Goal: Task Accomplishment & Management: Manage account settings

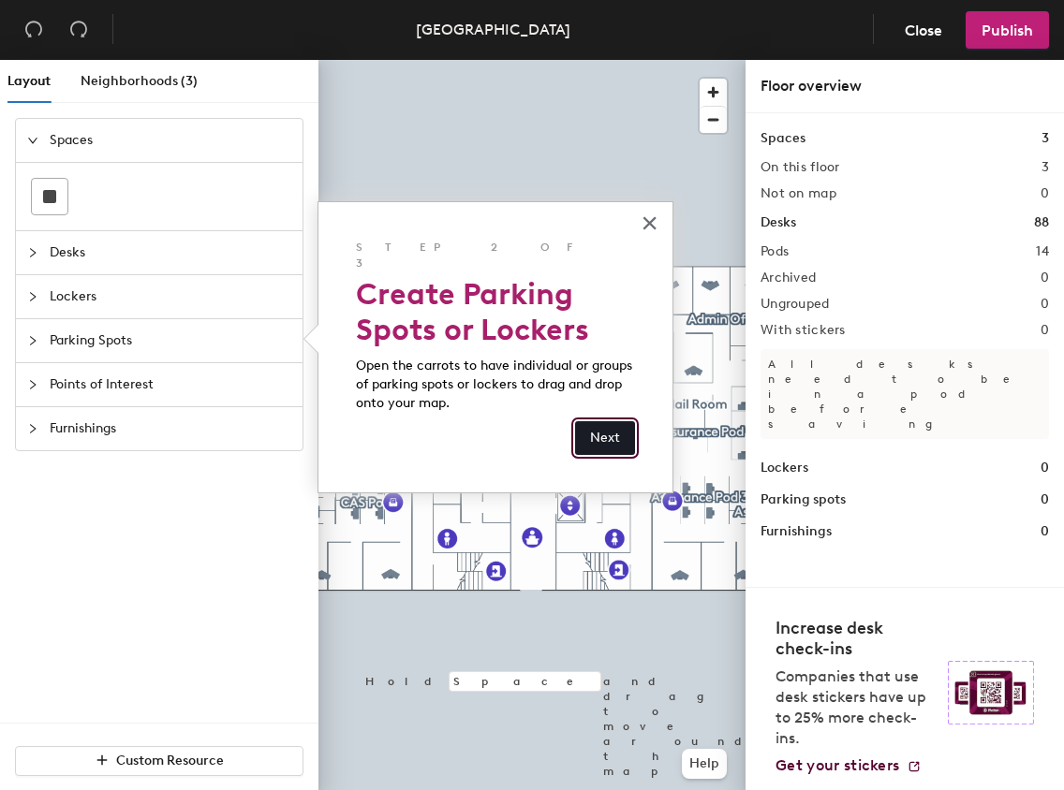
click at [605, 426] on button "Next" at bounding box center [605, 438] width 60 height 34
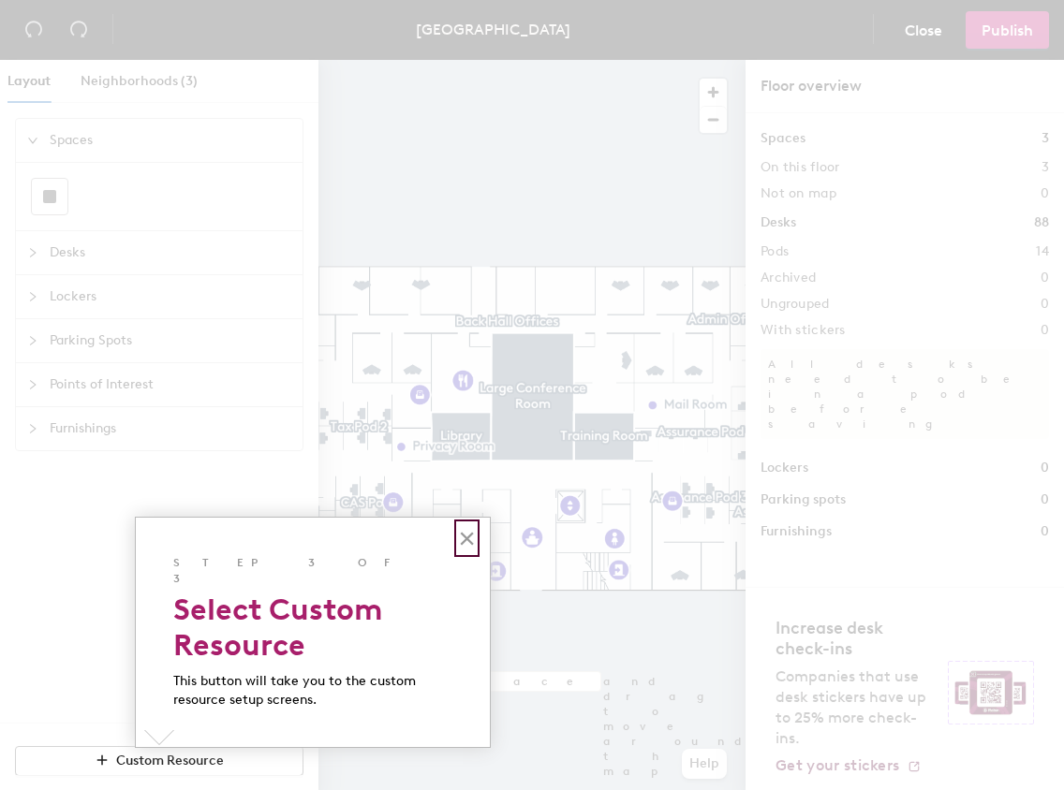
click at [473, 534] on button "×" at bounding box center [467, 538] width 18 height 30
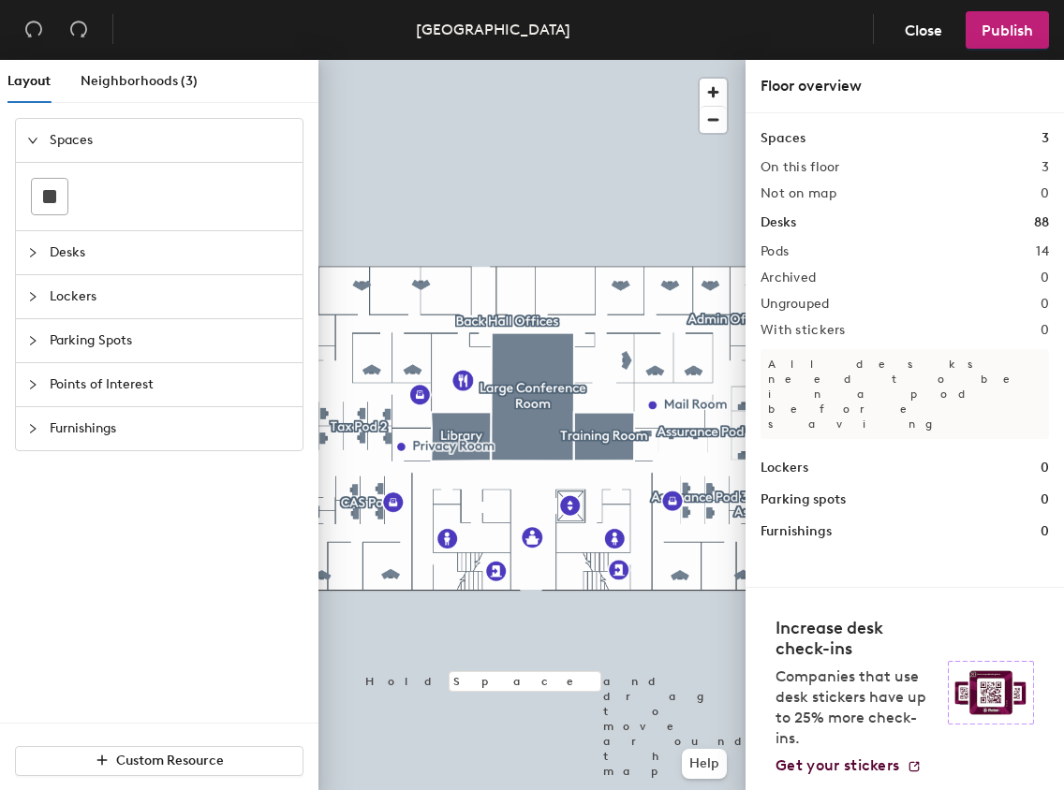
click at [31, 249] on icon "collapsed" at bounding box center [32, 252] width 11 height 11
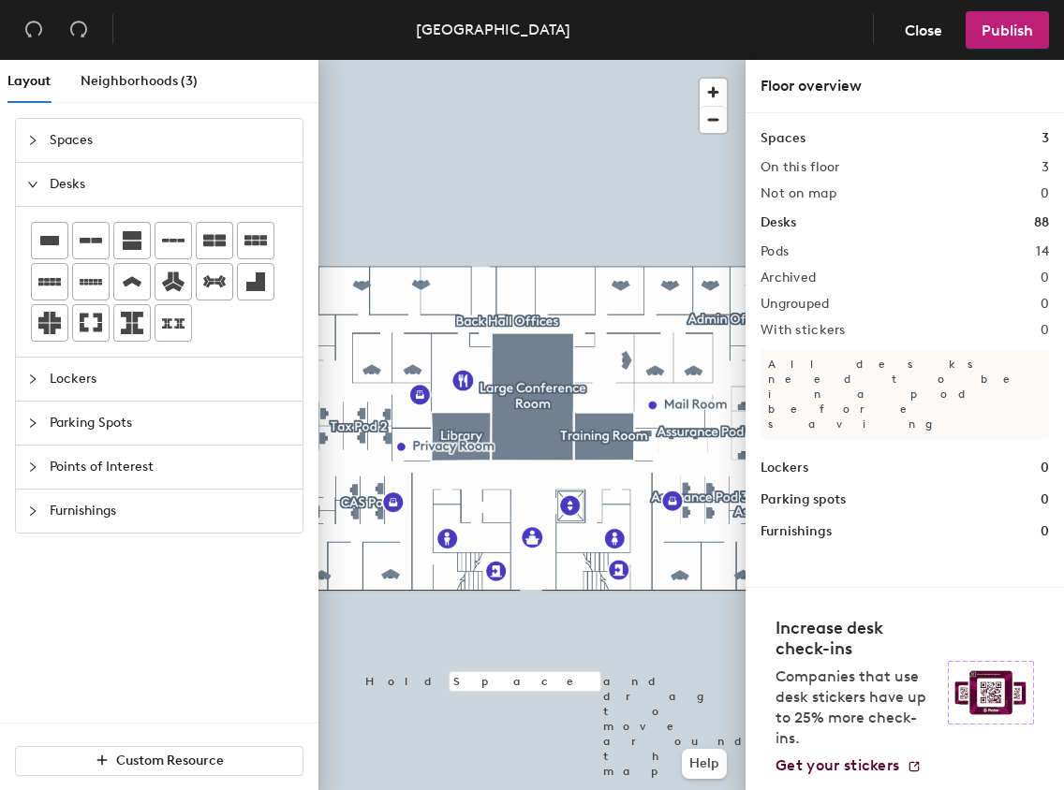
click at [33, 377] on icon "collapsed" at bounding box center [33, 379] width 6 height 9
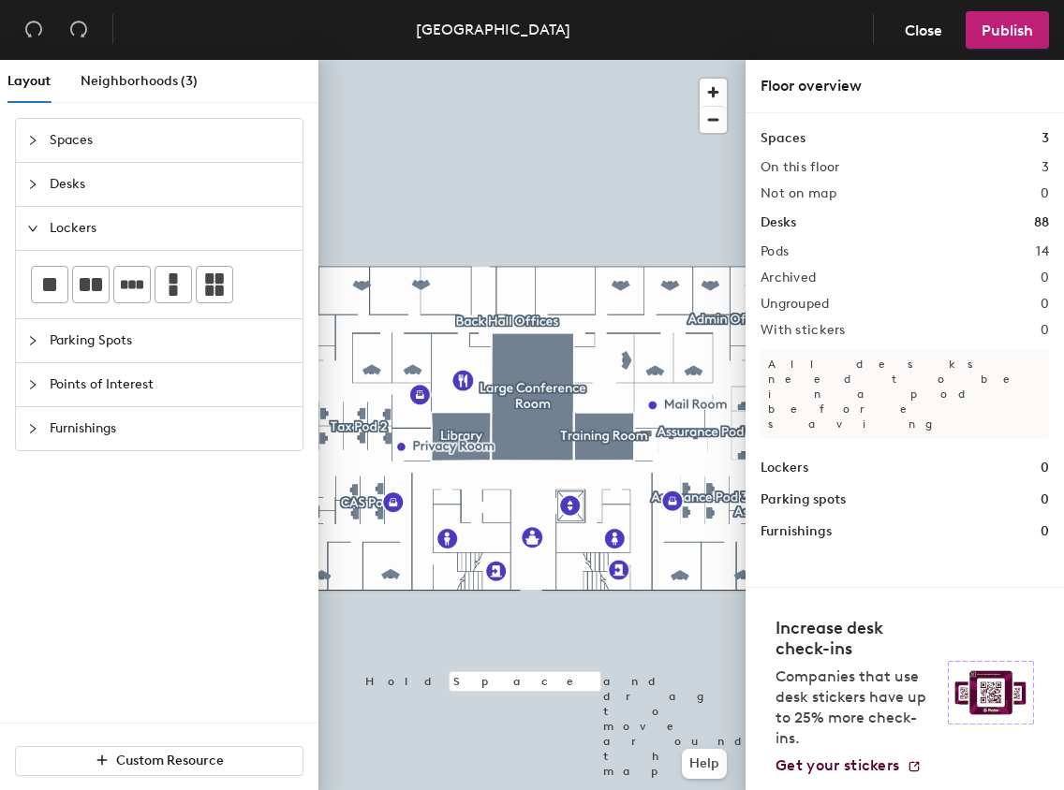
click at [31, 228] on icon "expanded" at bounding box center [32, 228] width 11 height 11
click at [34, 271] on icon "collapsed" at bounding box center [33, 272] width 6 height 9
click at [39, 380] on div at bounding box center [38, 385] width 22 height 21
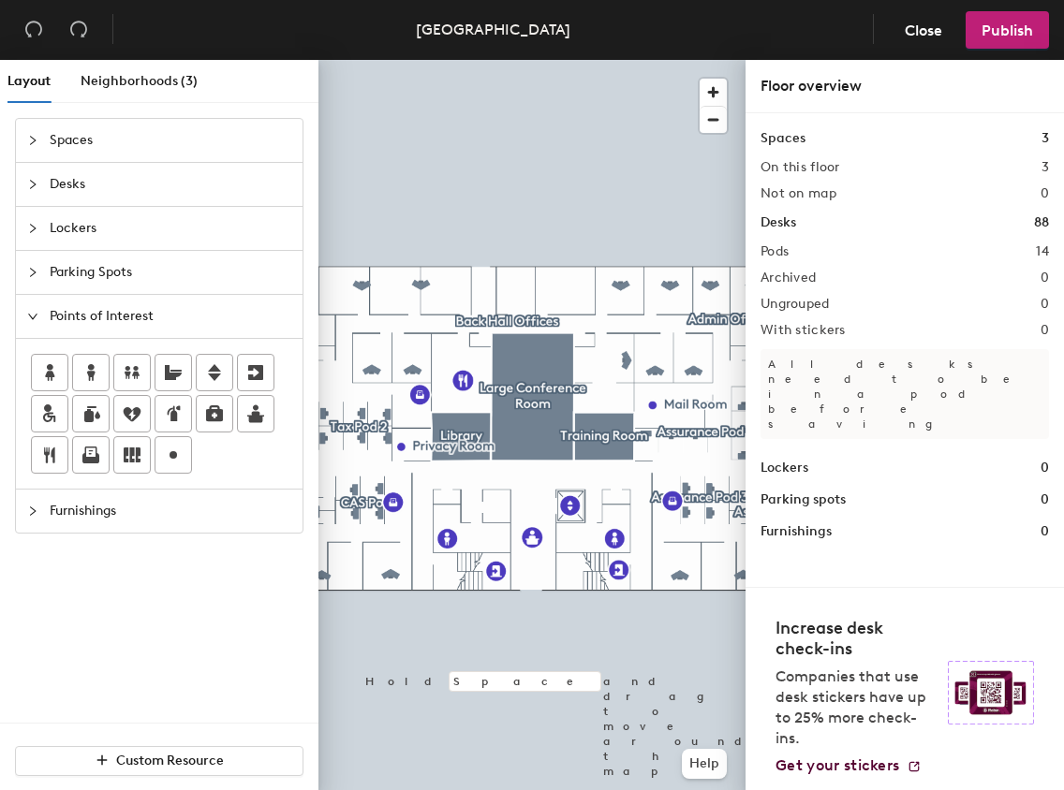
click at [34, 508] on icon "collapsed" at bounding box center [32, 511] width 11 height 11
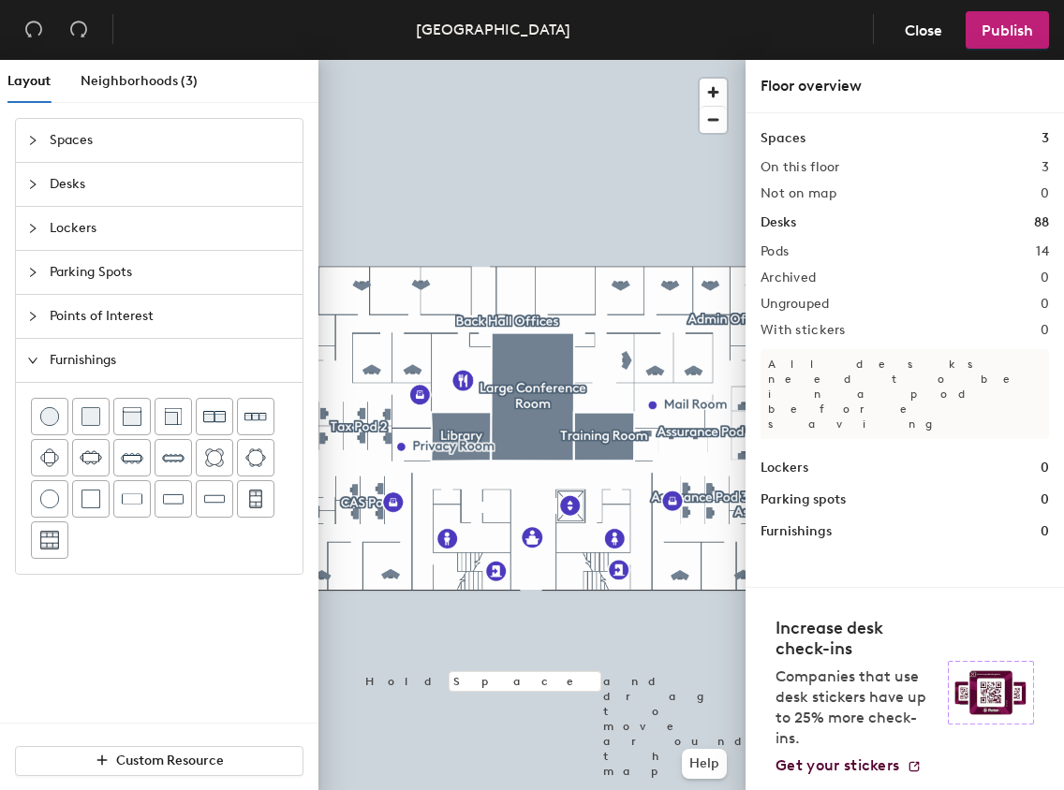
click at [39, 136] on div at bounding box center [38, 140] width 22 height 21
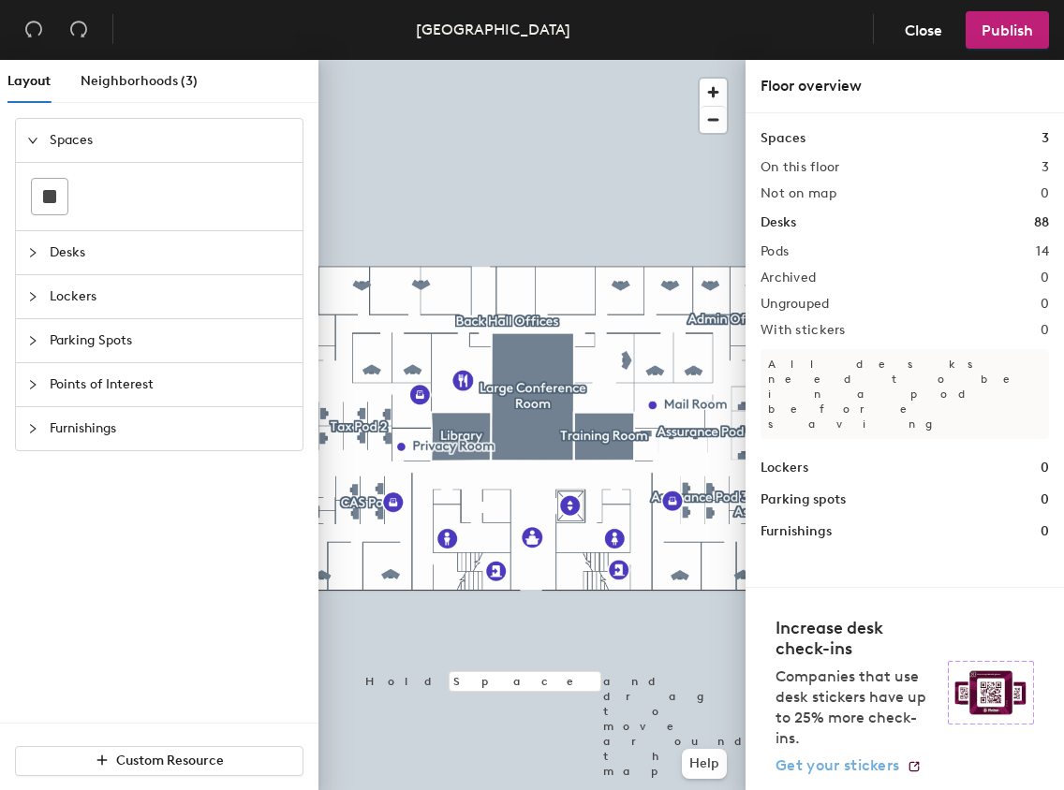
click at [855, 768] on span "Get your stickers" at bounding box center [837, 766] width 124 height 18
click at [781, 223] on h1 "Desks" at bounding box center [778, 223] width 36 height 21
click at [998, 690] on img at bounding box center [991, 693] width 86 height 64
click at [996, 692] on img at bounding box center [991, 693] width 86 height 64
click at [996, 693] on img at bounding box center [991, 693] width 86 height 64
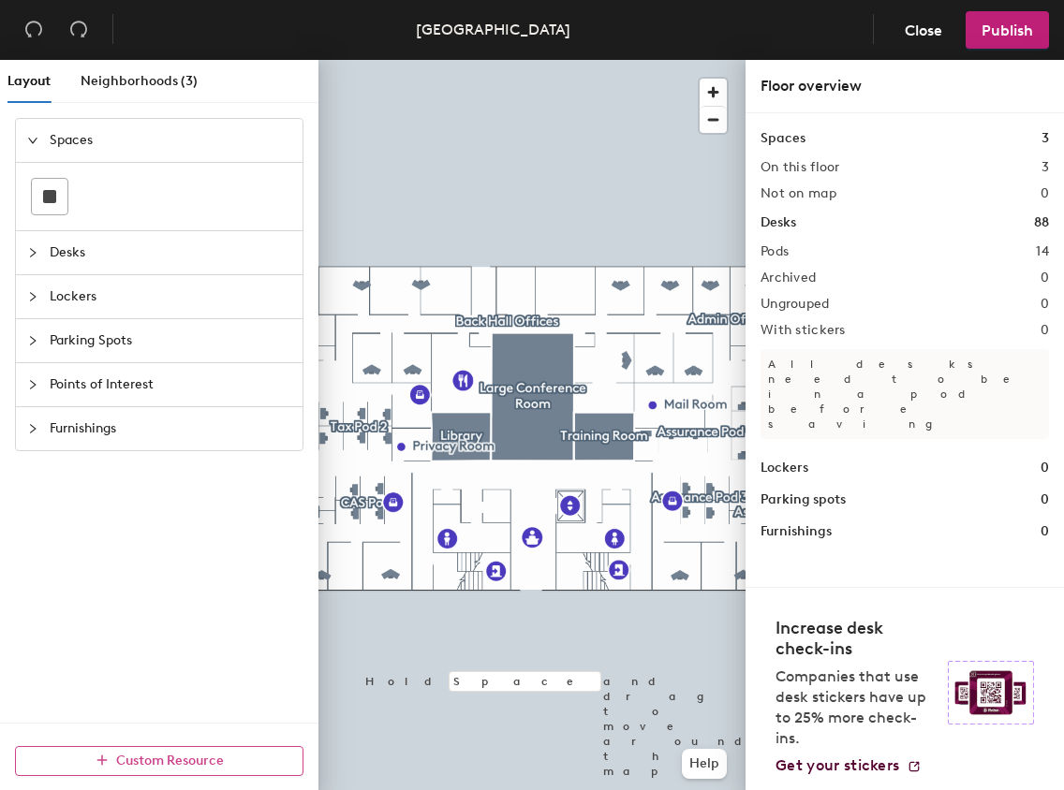
click at [102, 761] on icon "button" at bounding box center [101, 760] width 13 height 13
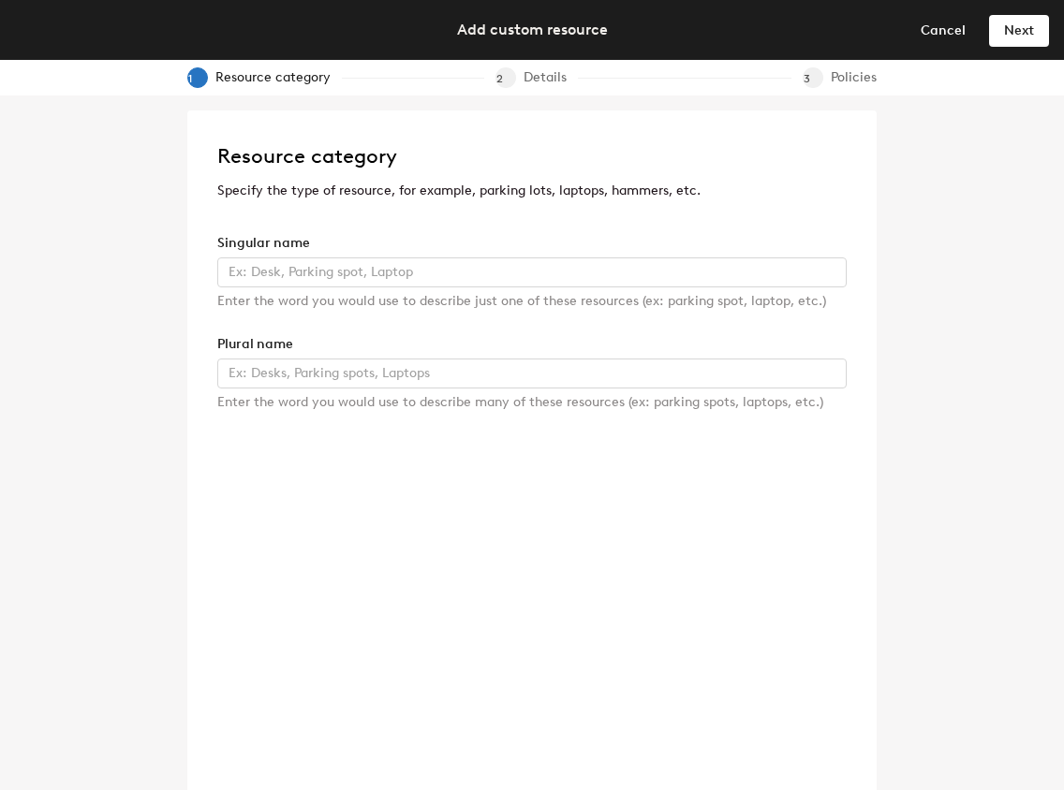
scroll to position [15, 0]
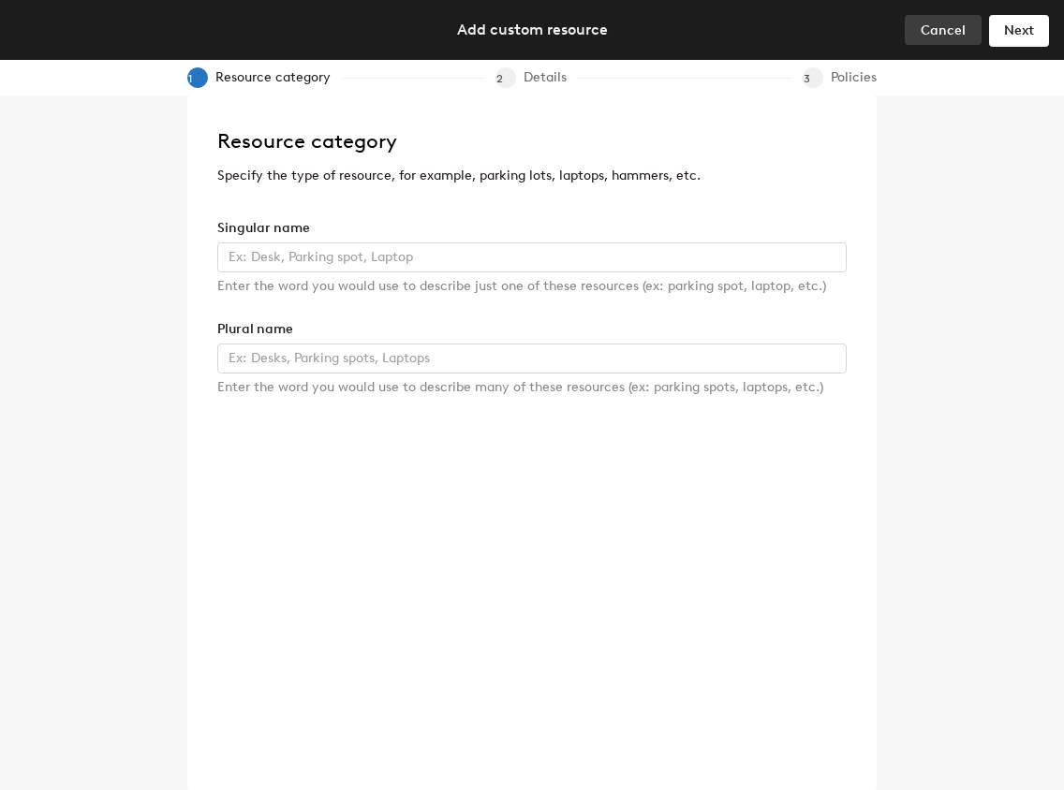
click at [938, 31] on span "Cancel" at bounding box center [942, 30] width 45 height 16
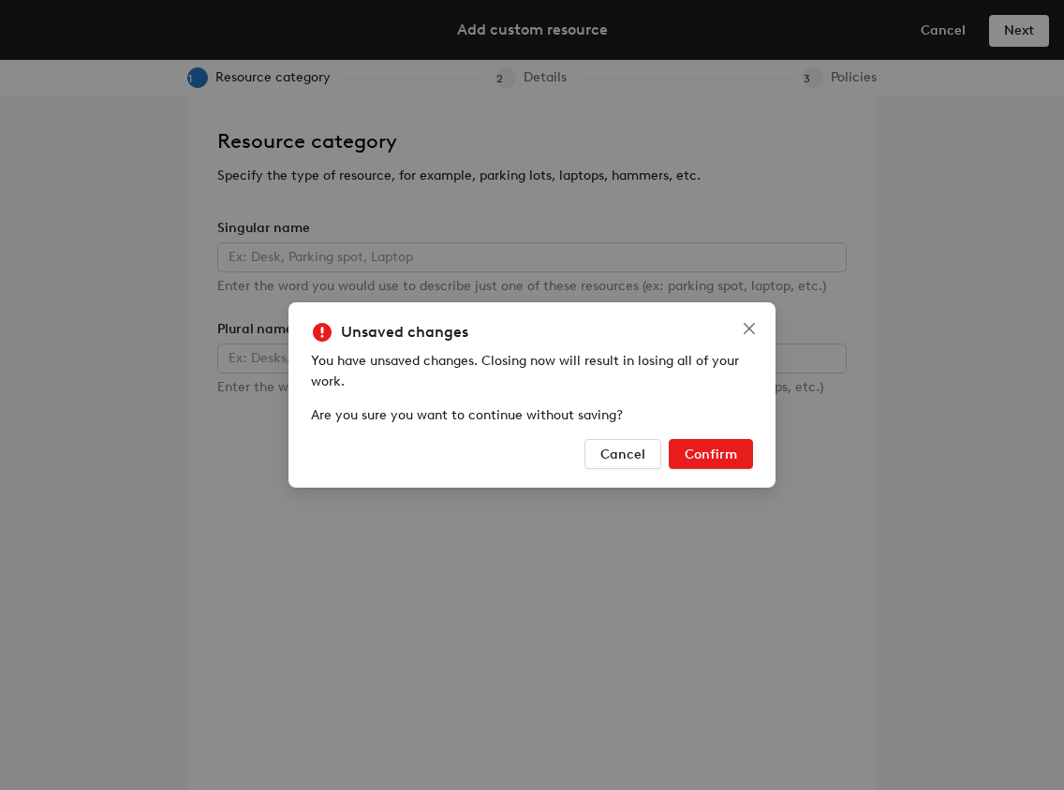
click at [725, 452] on span "Confirm" at bounding box center [710, 455] width 52 height 16
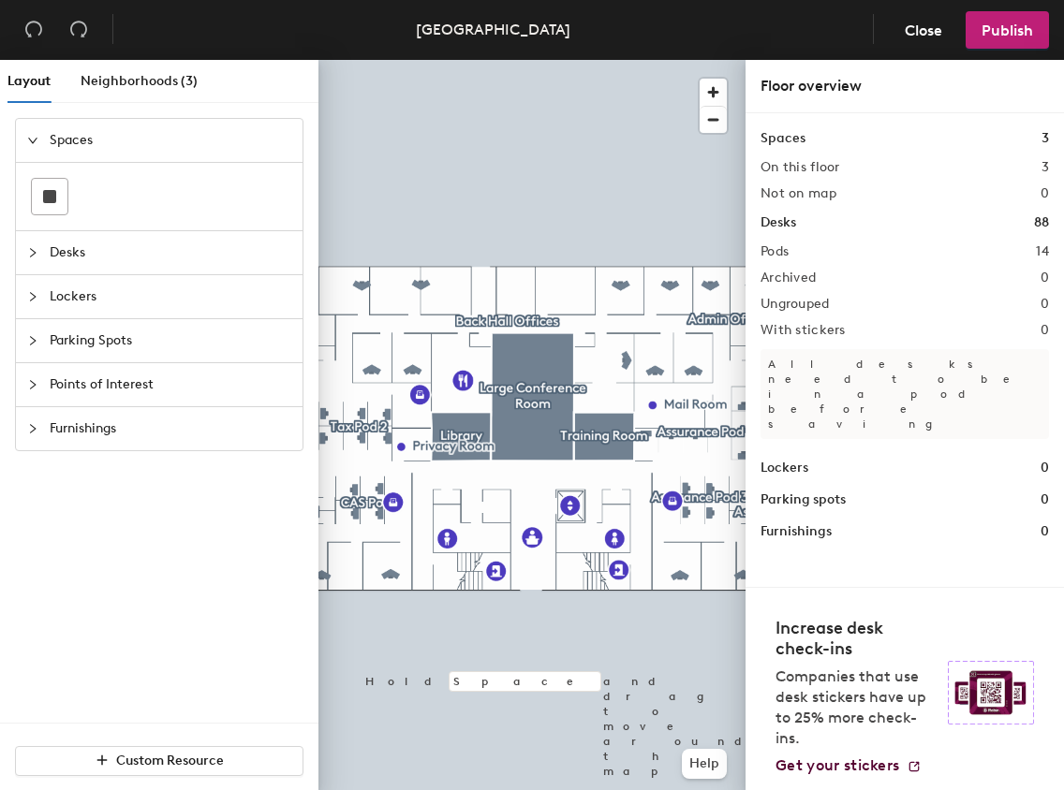
click at [41, 138] on div at bounding box center [38, 140] width 22 height 21
click at [530, 60] on div at bounding box center [531, 60] width 427 height 0
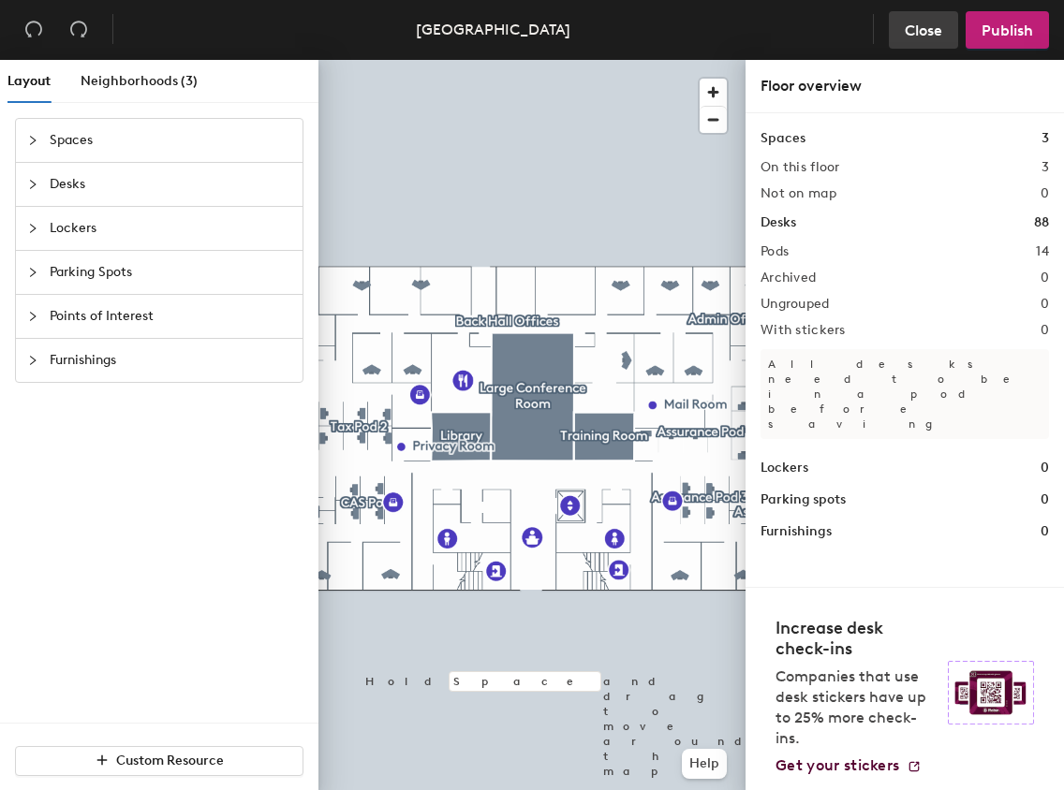
click at [904, 32] on span "Close" at bounding box center [922, 31] width 37 height 18
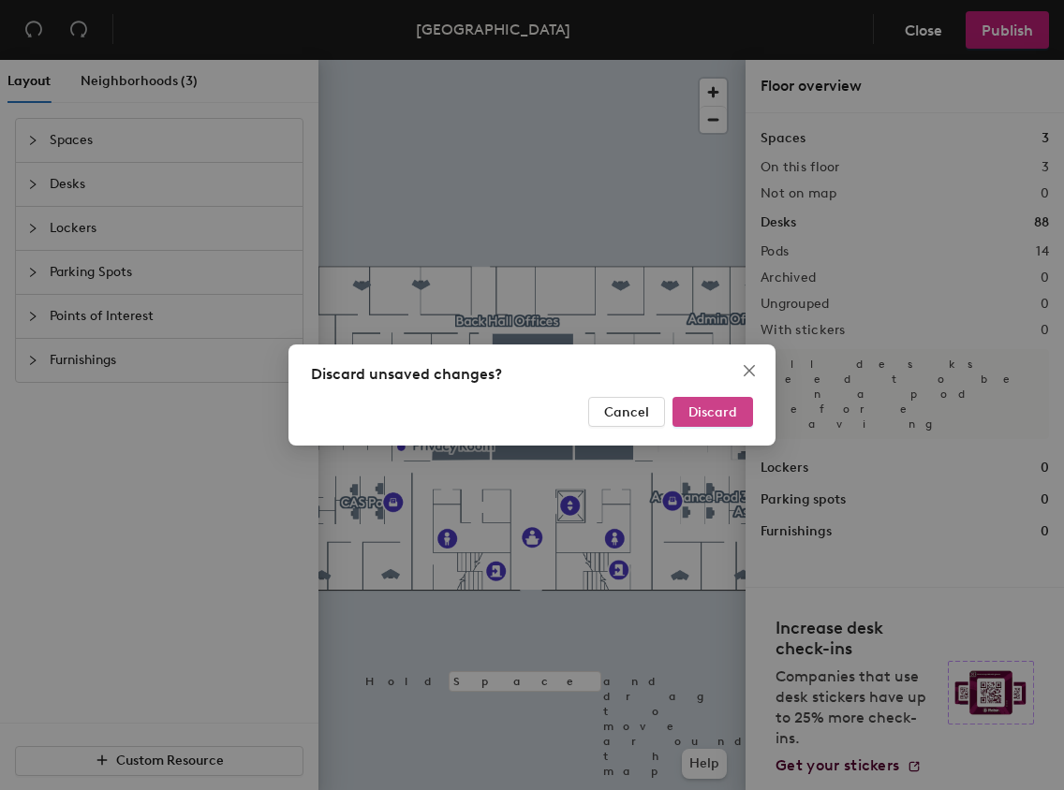
click at [711, 416] on span "Discard" at bounding box center [712, 412] width 49 height 16
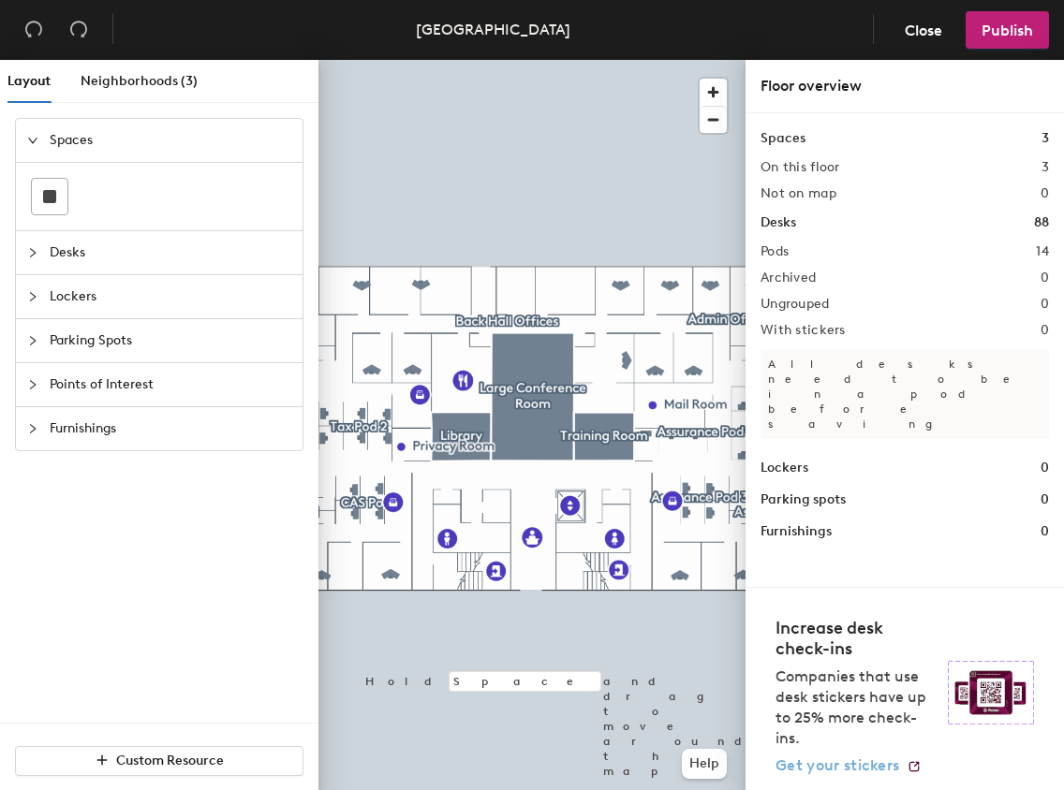
click at [825, 766] on span "Get your stickers" at bounding box center [837, 766] width 124 height 18
click at [478, 60] on div at bounding box center [531, 60] width 427 height 0
click at [459, 60] on div at bounding box center [531, 60] width 427 height 0
click at [536, 60] on div at bounding box center [531, 60] width 427 height 0
click at [934, 26] on span "Close" at bounding box center [922, 31] width 37 height 18
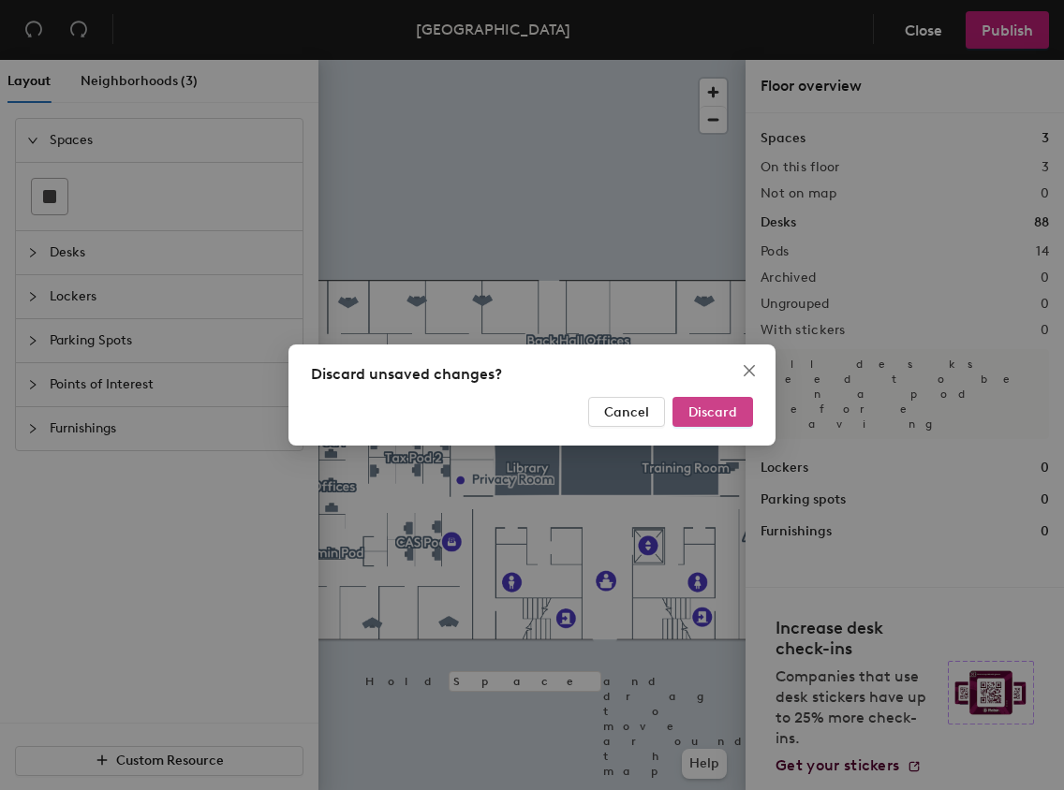
click at [695, 414] on span "Discard" at bounding box center [712, 412] width 49 height 16
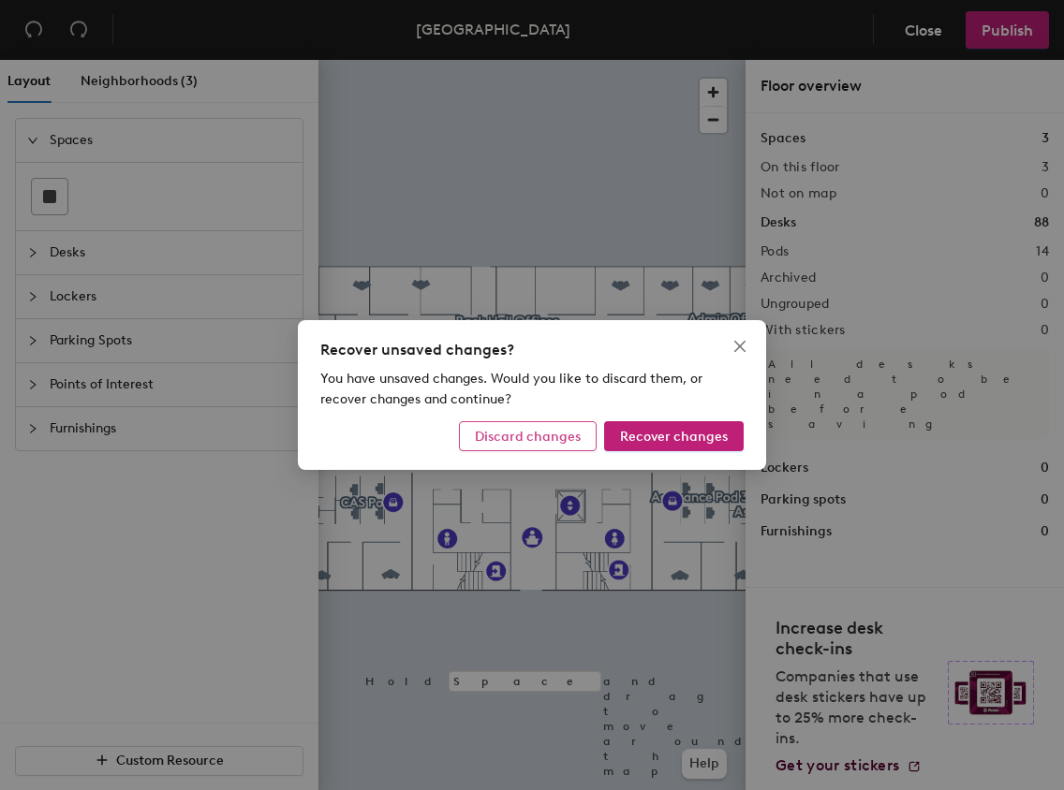
click at [521, 441] on span "Discard changes" at bounding box center [528, 437] width 106 height 16
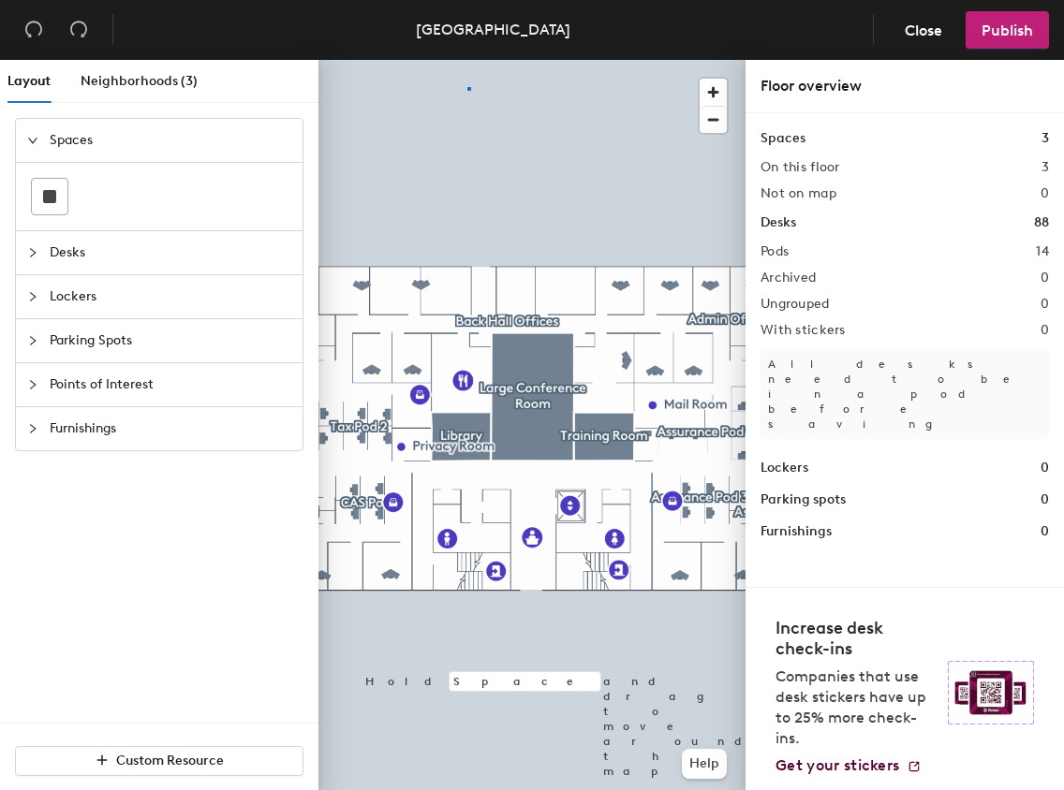
click at [467, 60] on div at bounding box center [531, 60] width 427 height 0
click at [918, 31] on span "Close" at bounding box center [922, 31] width 37 height 18
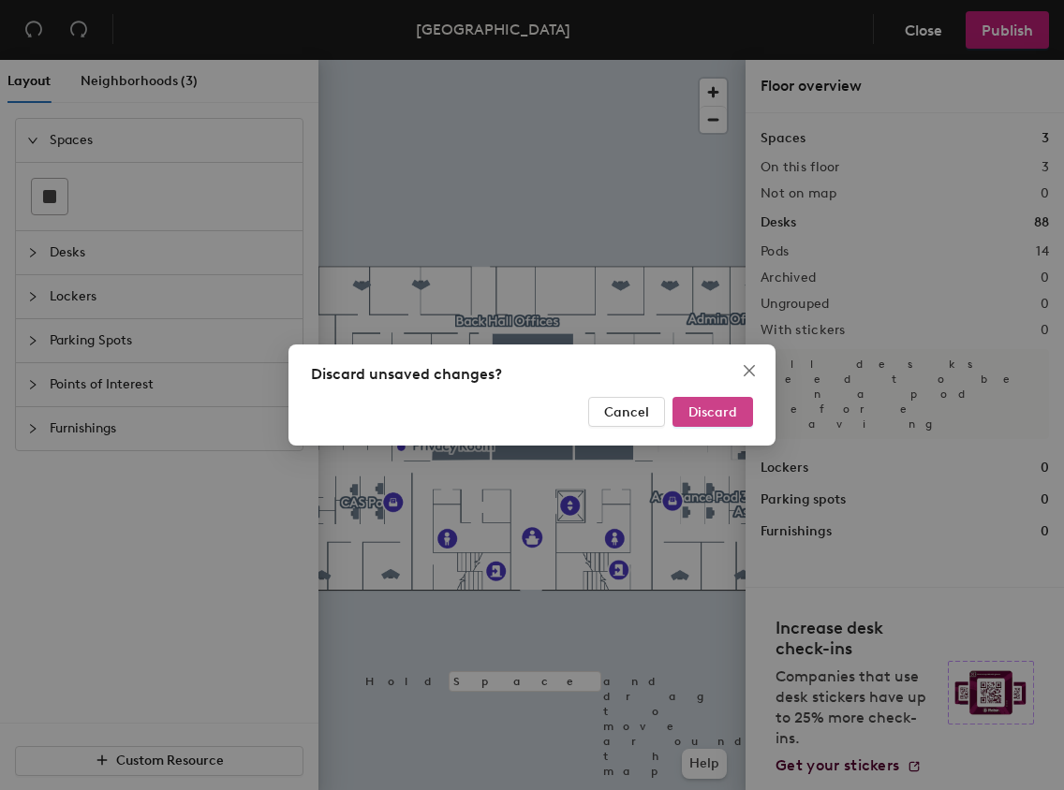
click at [720, 412] on span "Discard" at bounding box center [712, 412] width 49 height 16
